Goal: Task Accomplishment & Management: Manage account settings

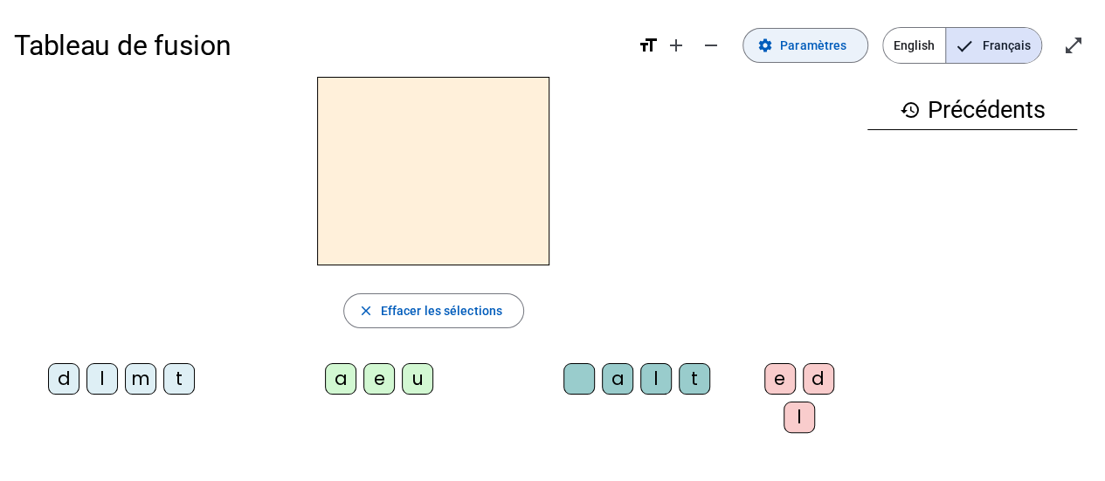
click at [829, 55] on span "Paramètres" at bounding box center [813, 45] width 66 height 21
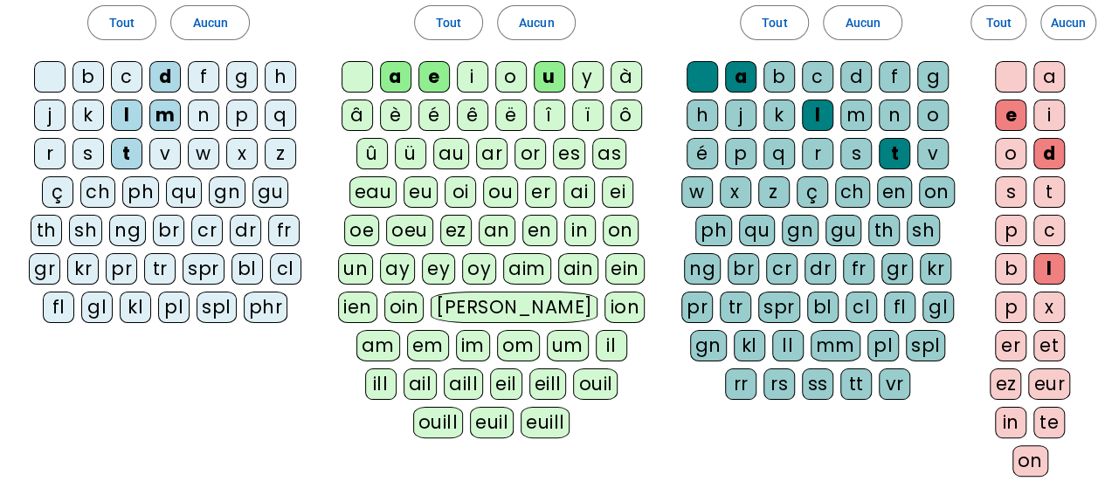
scroll to position [149, 0]
click at [848, 107] on div "m" at bounding box center [856, 114] width 31 height 31
click at [863, 80] on div "d" at bounding box center [856, 75] width 31 height 31
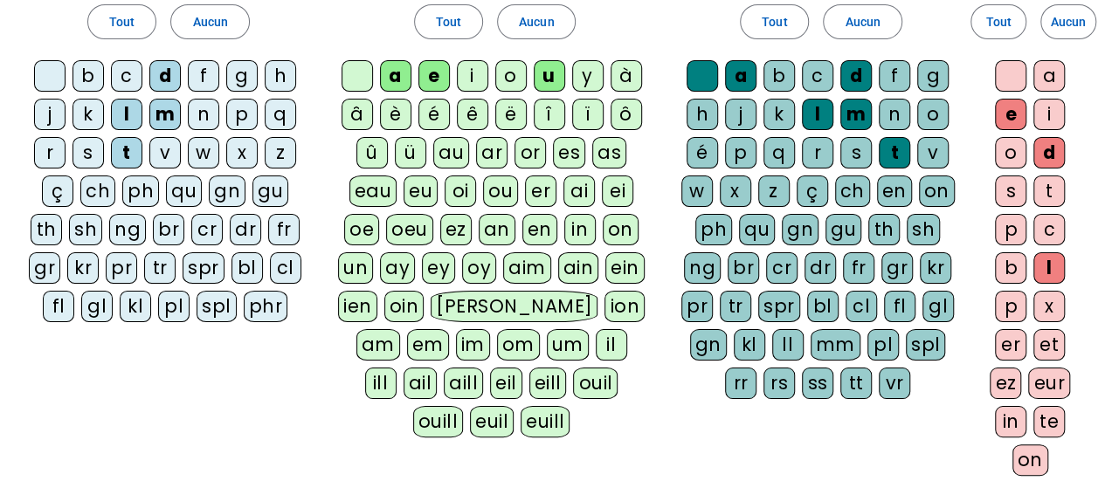
scroll to position [0, 0]
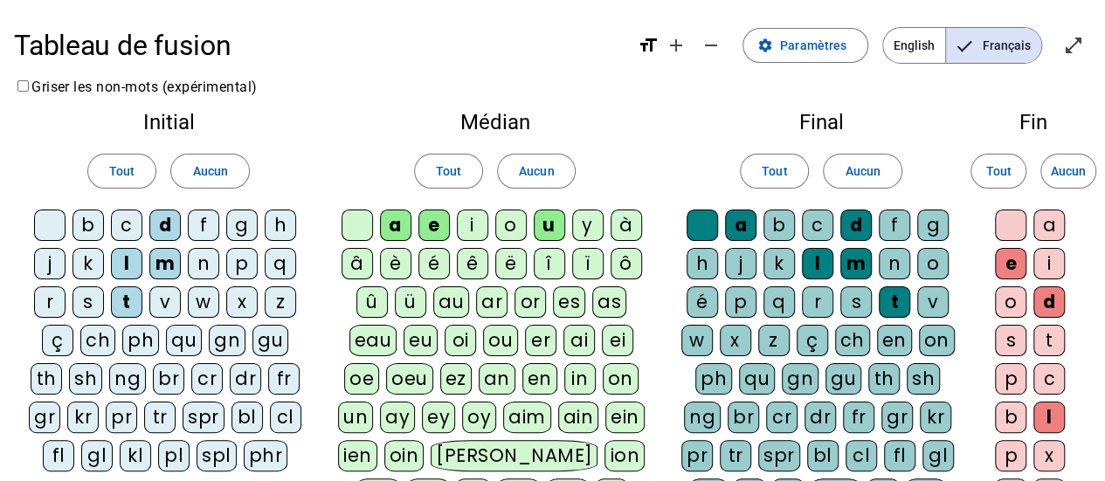
click at [976, 51] on span "Français" at bounding box center [993, 45] width 95 height 35
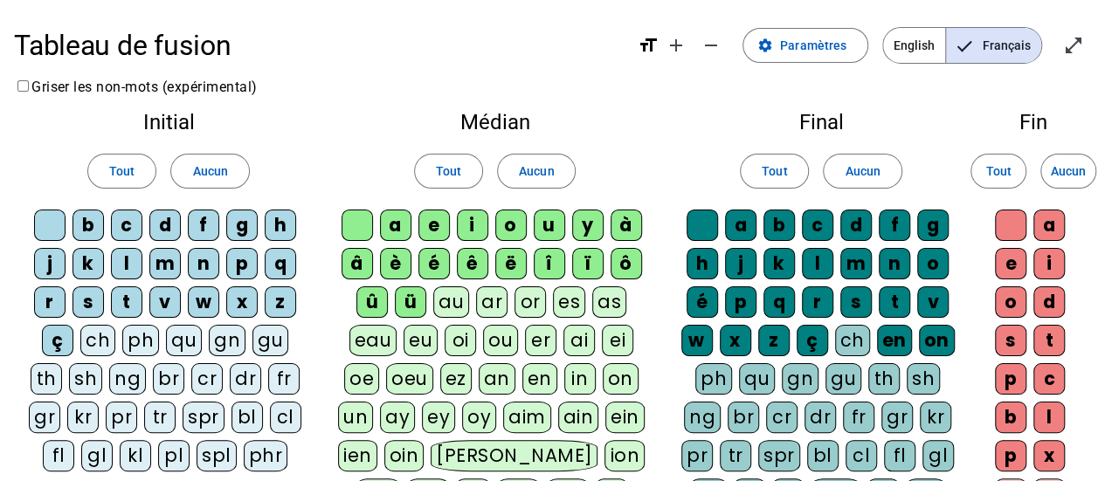
click at [979, 52] on span "Français" at bounding box center [993, 45] width 95 height 35
click at [246, 166] on span at bounding box center [209, 171] width 77 height 42
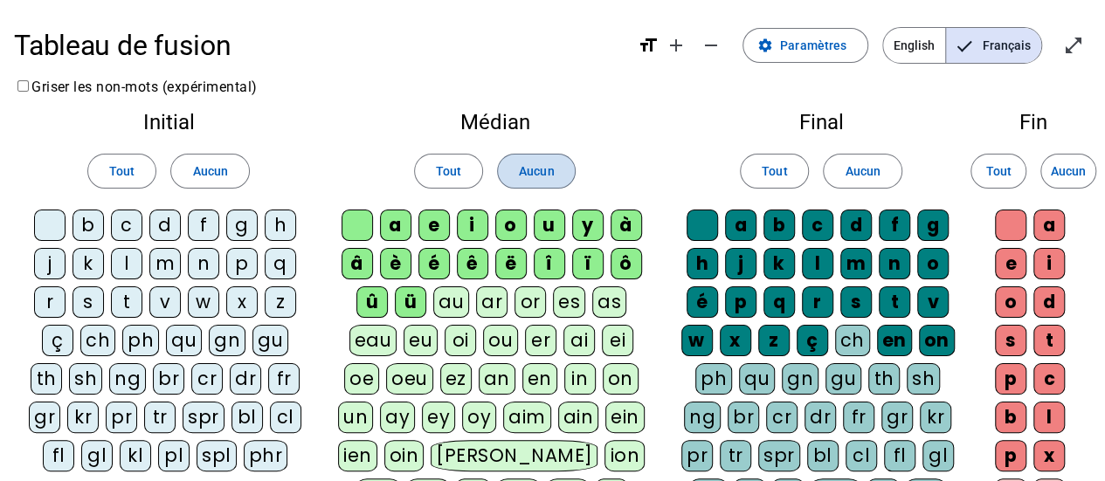
click at [532, 180] on span "Aucun" at bounding box center [536, 171] width 35 height 21
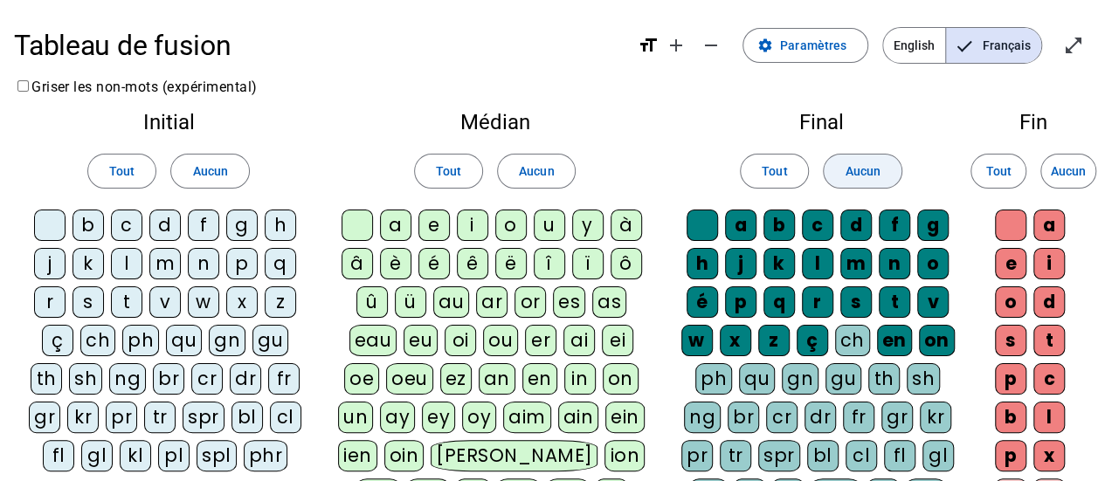
click at [858, 177] on span "Aucun" at bounding box center [862, 171] width 35 height 21
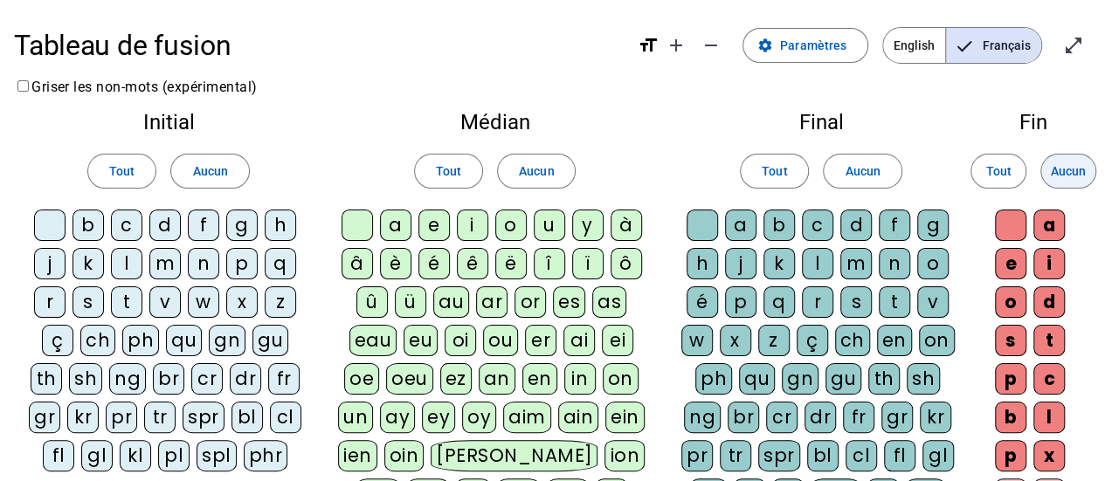
click at [1052, 150] on span at bounding box center [1068, 171] width 54 height 42
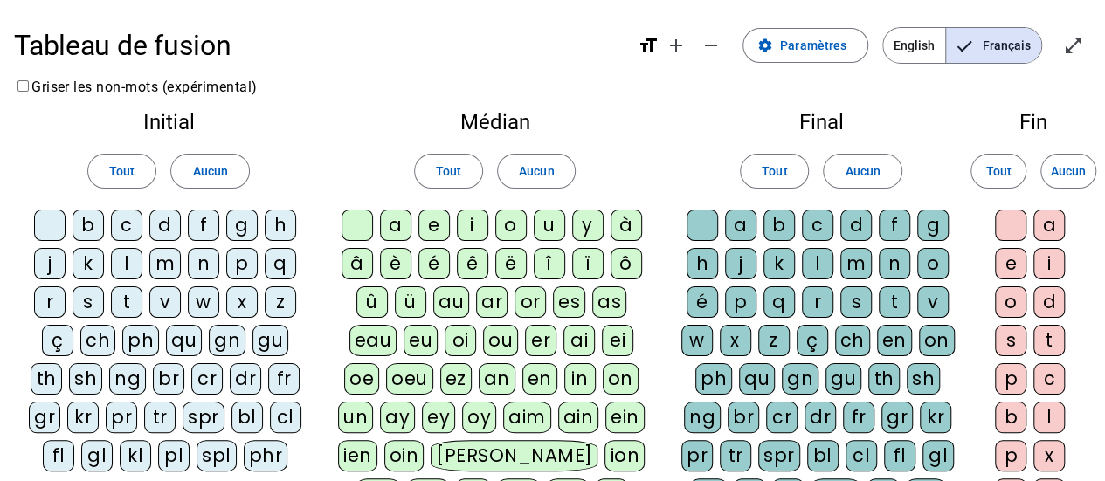
click at [159, 260] on div "m" at bounding box center [164, 263] width 31 height 31
click at [119, 259] on div "l" at bounding box center [126, 263] width 31 height 31
click at [132, 308] on div "t" at bounding box center [126, 302] width 31 height 31
click at [165, 218] on div "d" at bounding box center [164, 225] width 31 height 31
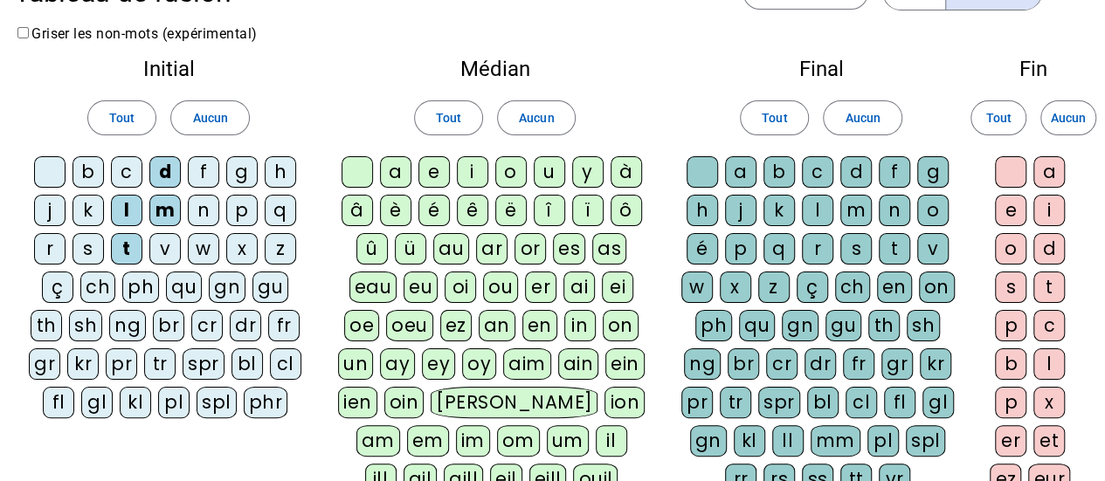
scroll to position [54, 0]
click at [395, 177] on div "a" at bounding box center [395, 171] width 31 height 31
click at [437, 178] on div "e" at bounding box center [434, 171] width 31 height 31
click at [474, 176] on div "i" at bounding box center [472, 171] width 31 height 31
click at [516, 174] on div "o" at bounding box center [510, 171] width 31 height 31
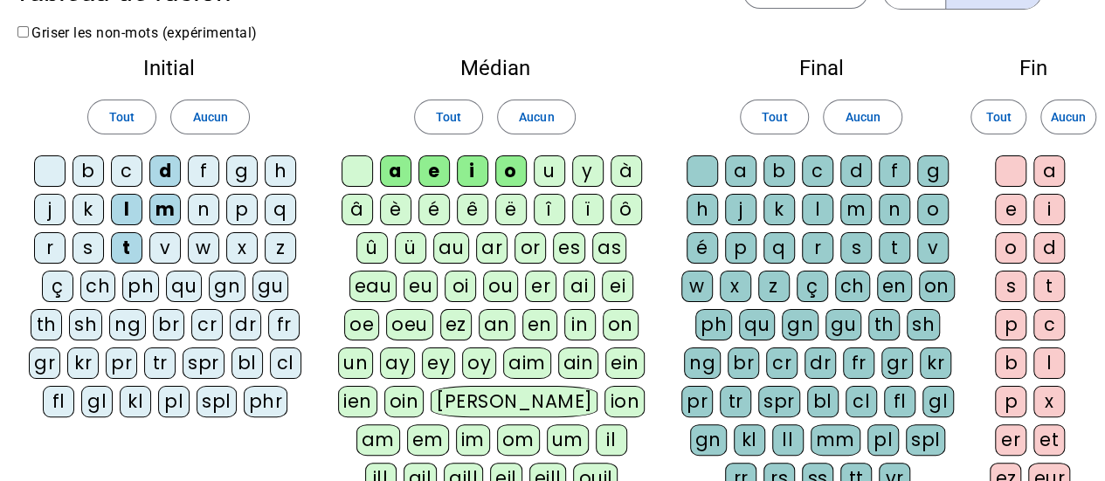
click at [543, 176] on div "u" at bounding box center [549, 171] width 31 height 31
click at [751, 179] on div "a" at bounding box center [740, 171] width 31 height 31
click at [855, 176] on div "d" at bounding box center [856, 171] width 31 height 31
click at [853, 203] on div "m" at bounding box center [856, 209] width 31 height 31
click at [825, 211] on div "l" at bounding box center [817, 209] width 31 height 31
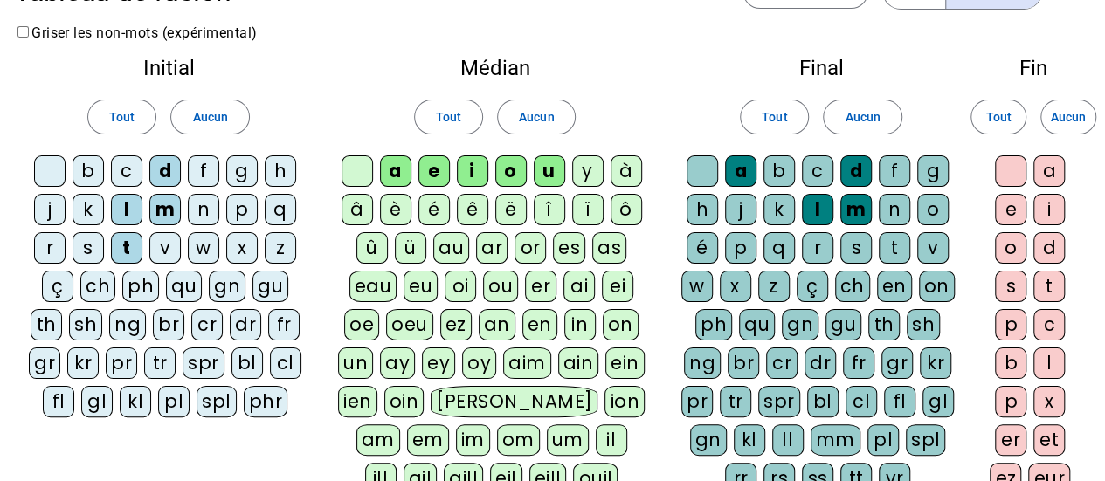
click at [893, 247] on div "t" at bounding box center [894, 247] width 31 height 31
click at [1057, 172] on div "a" at bounding box center [1049, 171] width 31 height 31
click at [1014, 196] on div "e" at bounding box center [1010, 209] width 31 height 31
click at [1046, 291] on div "t" at bounding box center [1049, 286] width 31 height 31
click at [1045, 352] on div "l" at bounding box center [1049, 363] width 31 height 31
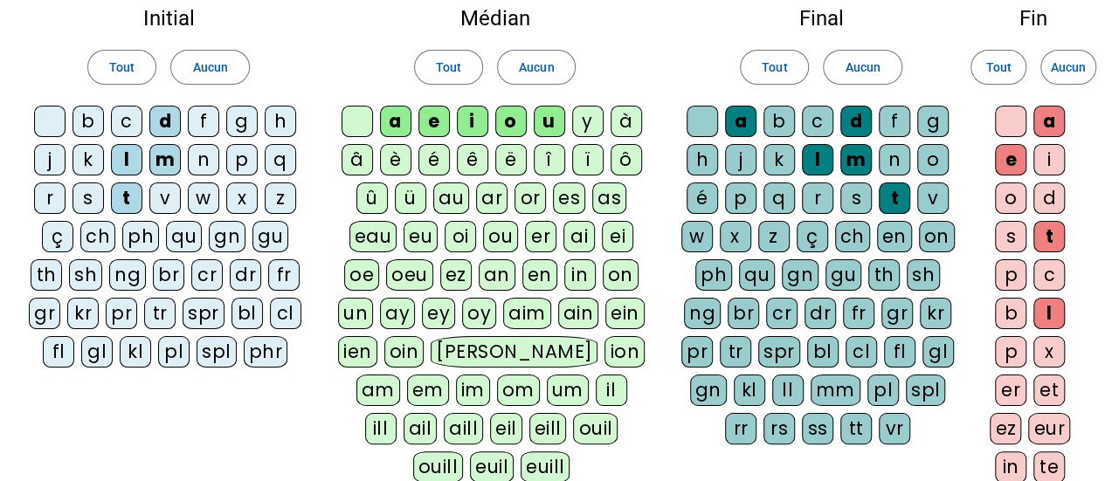
scroll to position [100, 0]
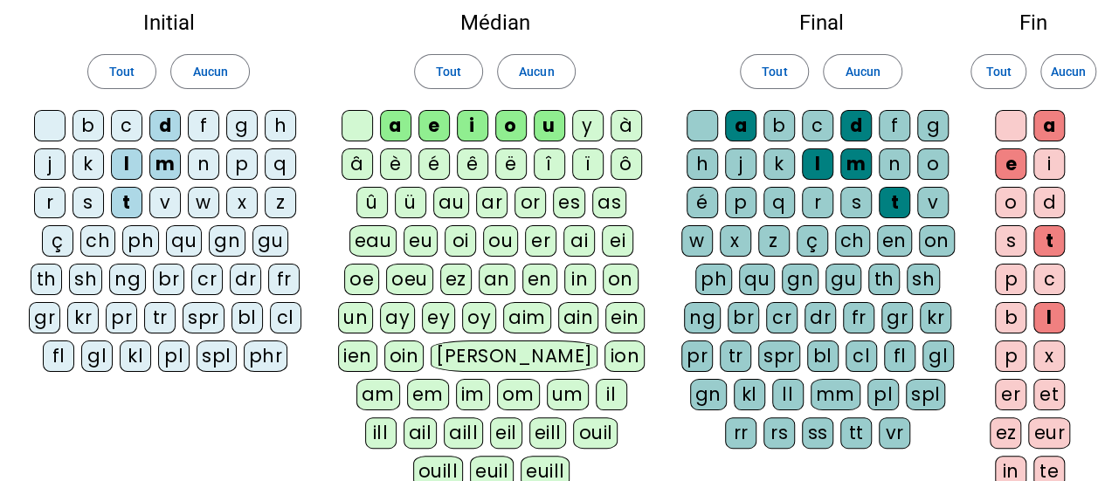
click at [1050, 205] on div "d" at bounding box center [1049, 202] width 31 height 31
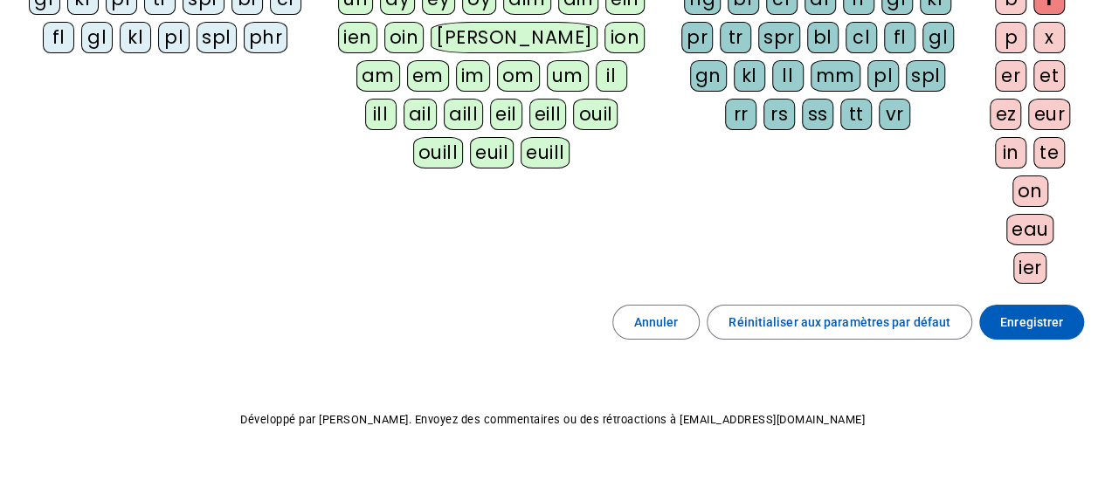
scroll to position [418, 0]
click at [1043, 319] on span "Enregistrer" at bounding box center [1031, 323] width 63 height 21
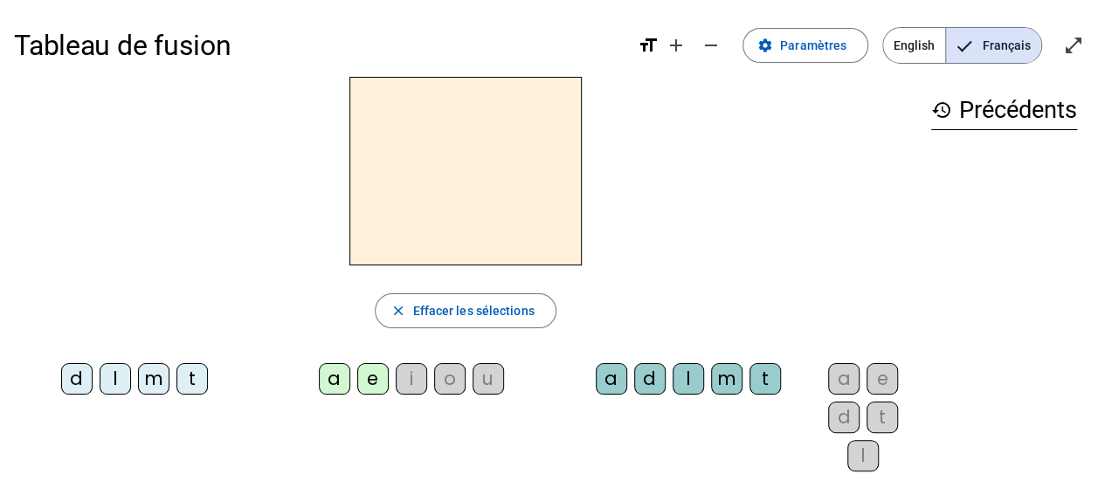
click at [396, 384] on div "i" at bounding box center [411, 378] width 31 height 31
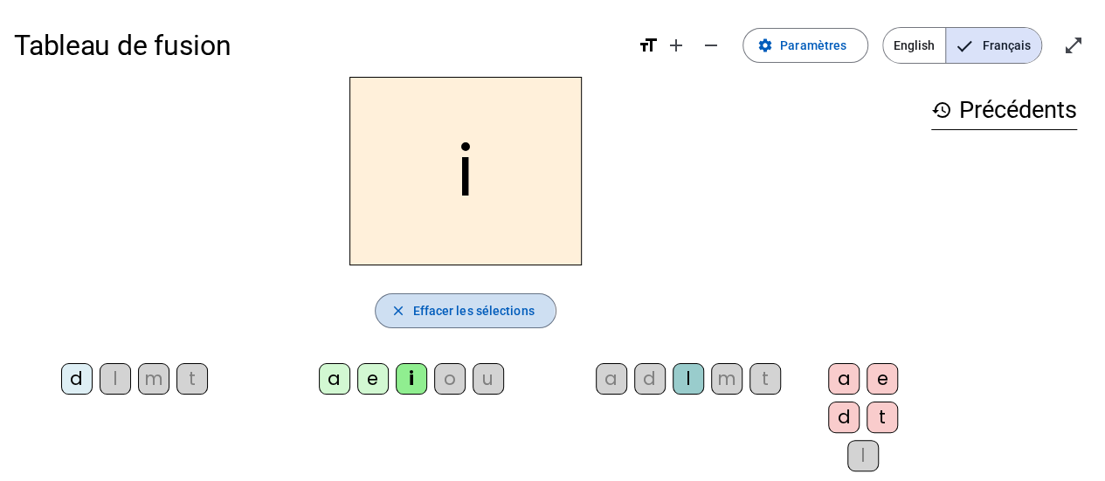
click at [412, 310] on span "Effacer les sélections" at bounding box center [472, 311] width 121 height 21
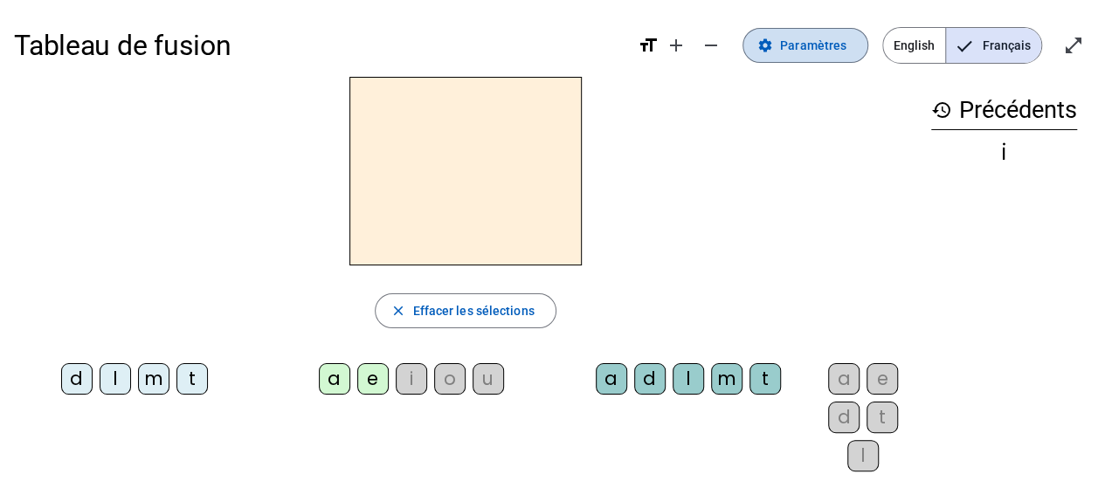
click at [784, 57] on span at bounding box center [806, 45] width 124 height 42
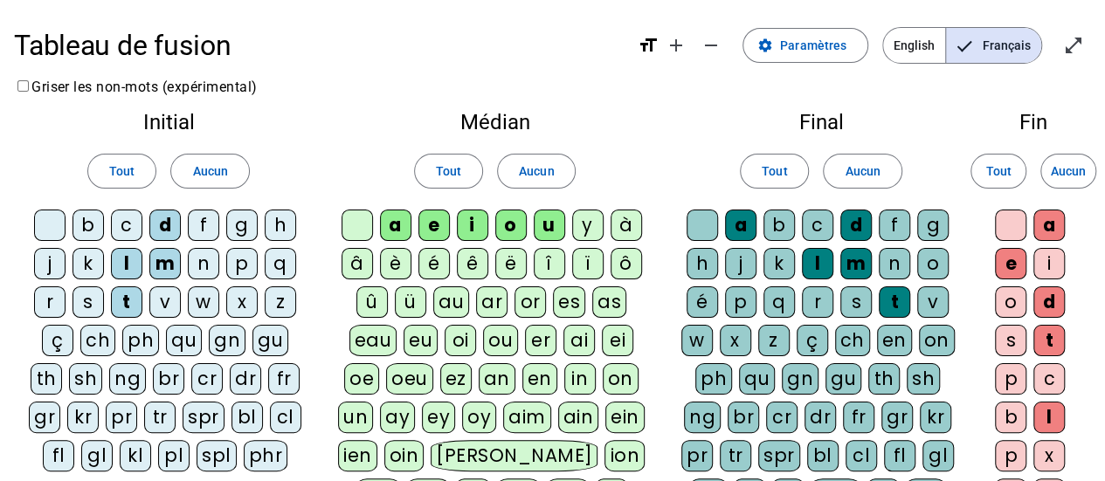
click at [68, 89] on label "Griser les non-mots (expérimental)" at bounding box center [136, 87] width 244 height 17
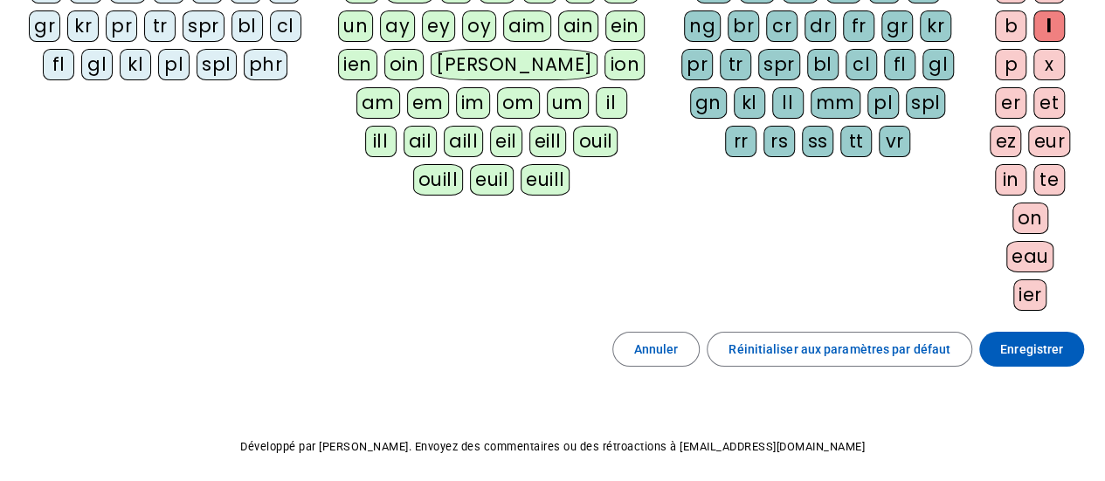
scroll to position [452, 0]
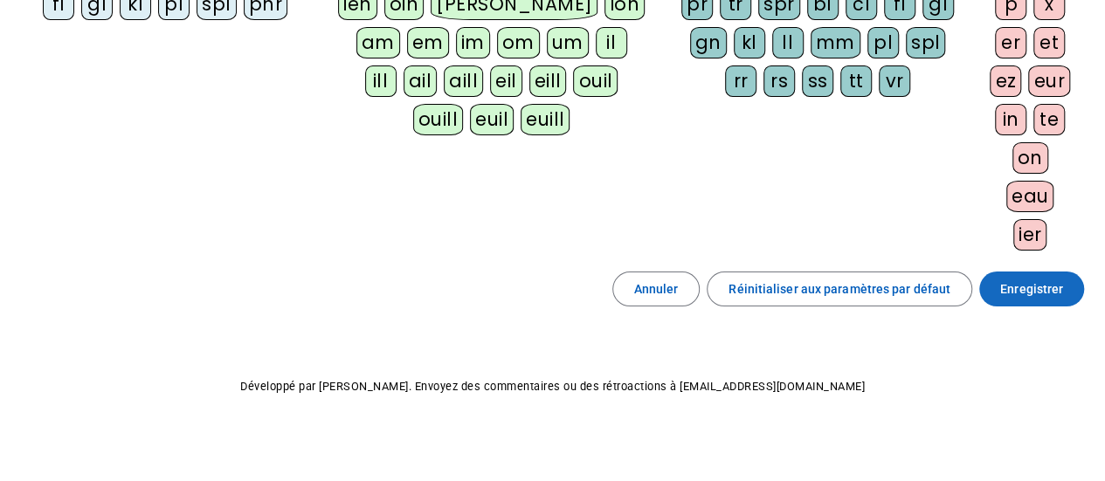
click at [1066, 282] on span at bounding box center [1031, 289] width 105 height 42
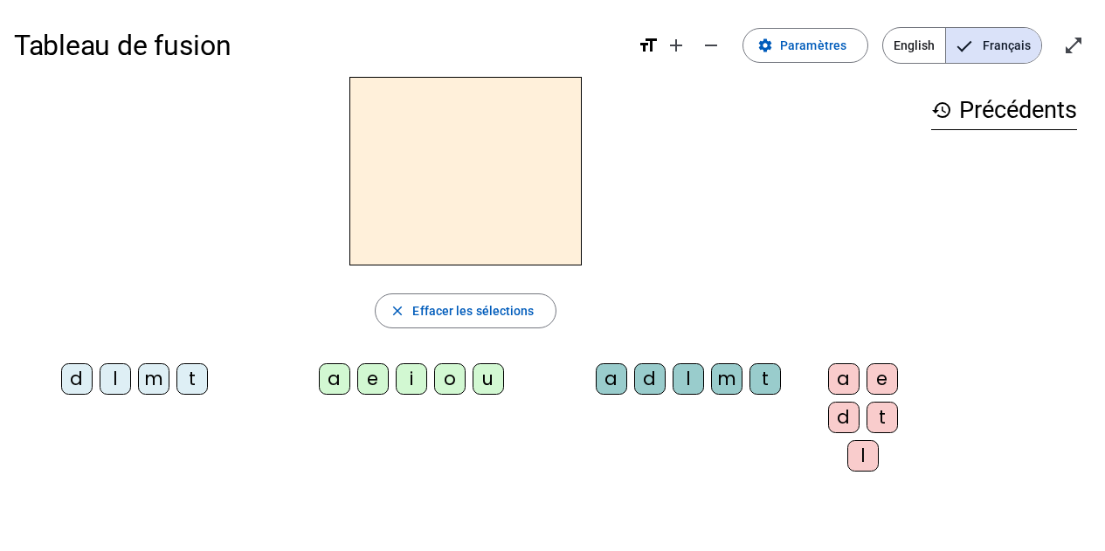
click at [108, 374] on div "l" at bounding box center [115, 378] width 31 height 31
click at [357, 374] on div "e" at bounding box center [372, 378] width 31 height 31
click at [473, 378] on div "u" at bounding box center [488, 378] width 31 height 31
click at [197, 380] on div "t" at bounding box center [191, 378] width 31 height 31
click at [70, 382] on div "d" at bounding box center [76, 378] width 31 height 31
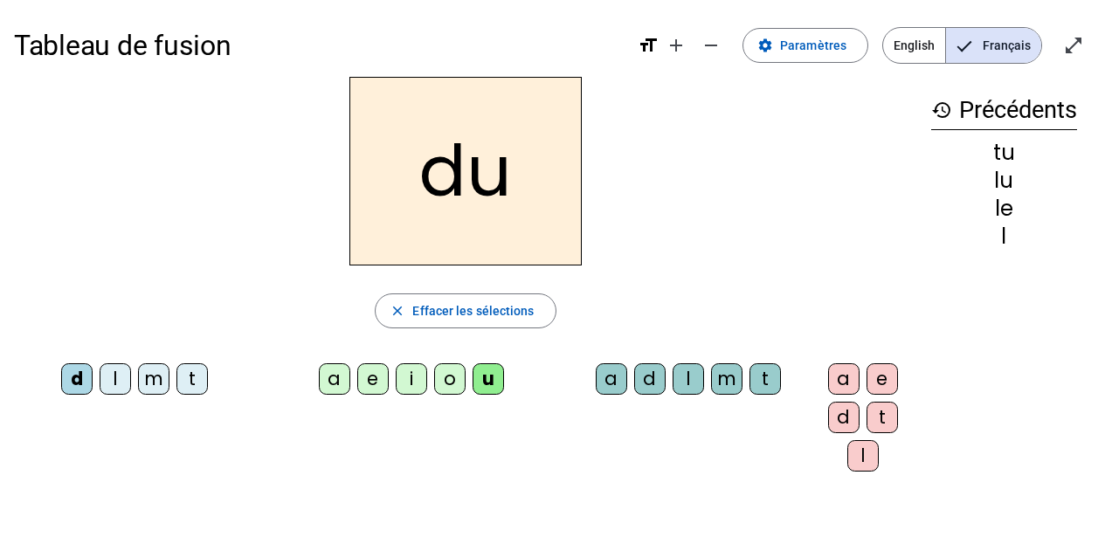
click at [369, 371] on div "e" at bounding box center [372, 378] width 31 height 31
click at [190, 384] on div "t" at bounding box center [191, 378] width 31 height 31
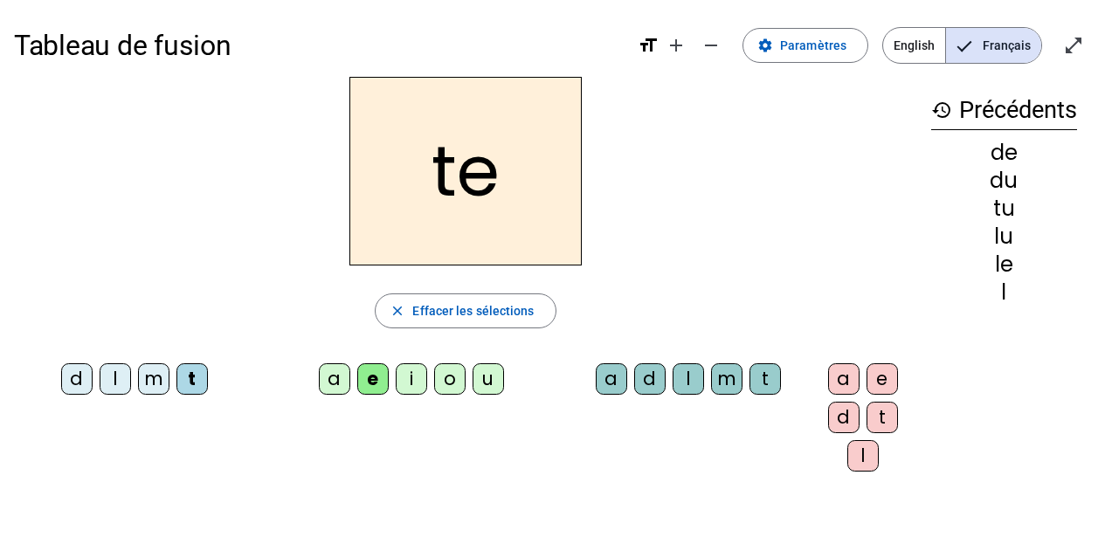
click at [319, 385] on div "a" at bounding box center [334, 378] width 31 height 31
